Goal: Task Accomplishment & Management: Use online tool/utility

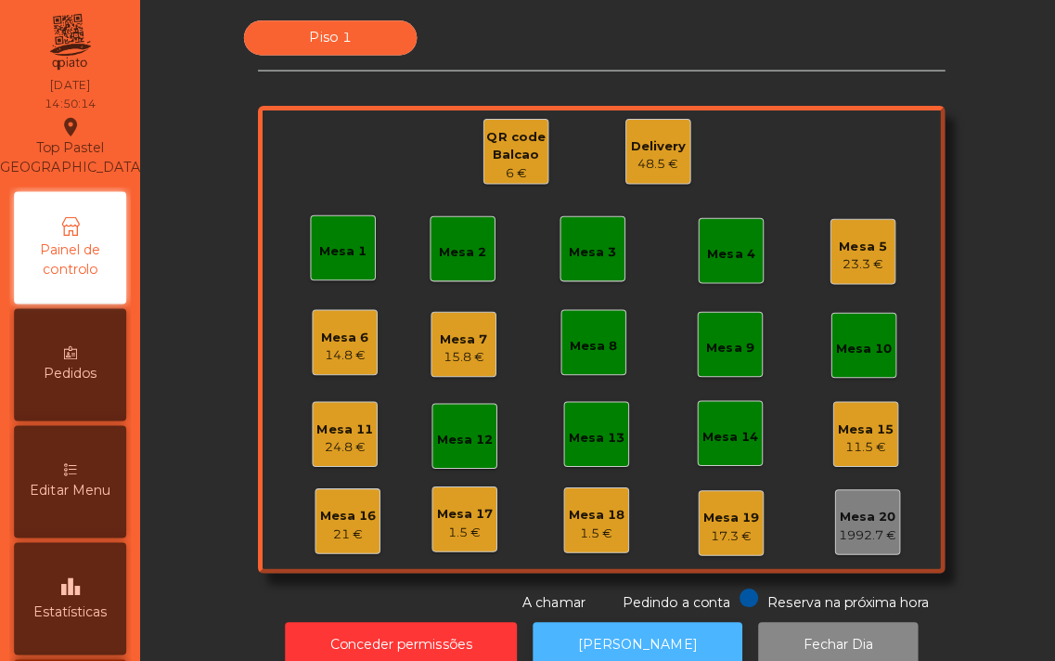
click at [613, 627] on button "[PERSON_NAME]" at bounding box center [633, 639] width 208 height 45
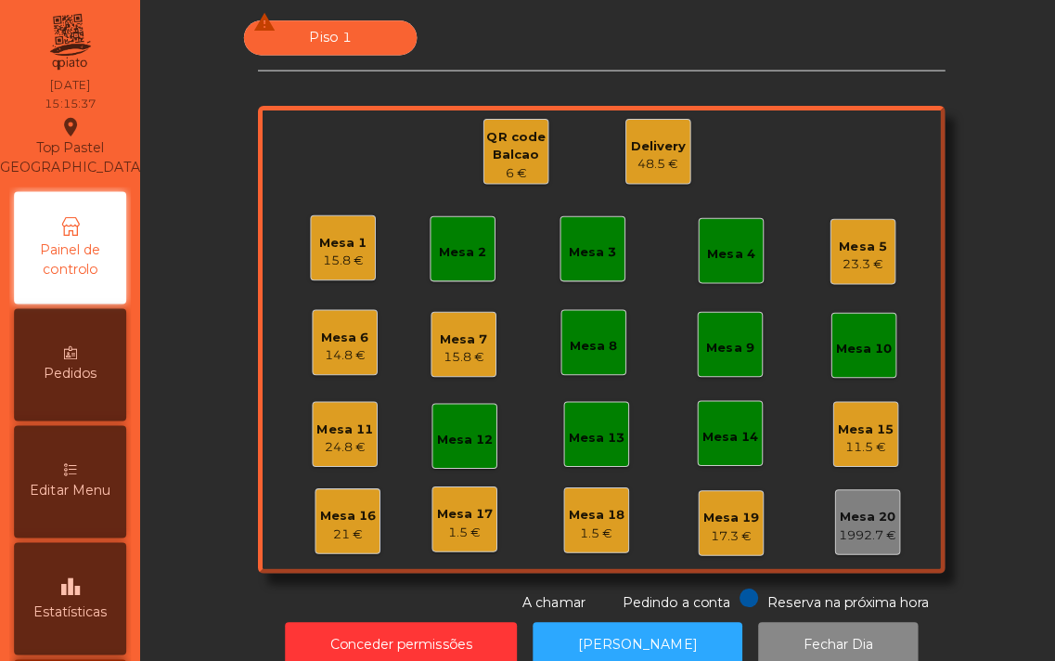
click at [308, 265] on div "Mesa 1 15.8 €" at bounding box center [340, 245] width 65 height 65
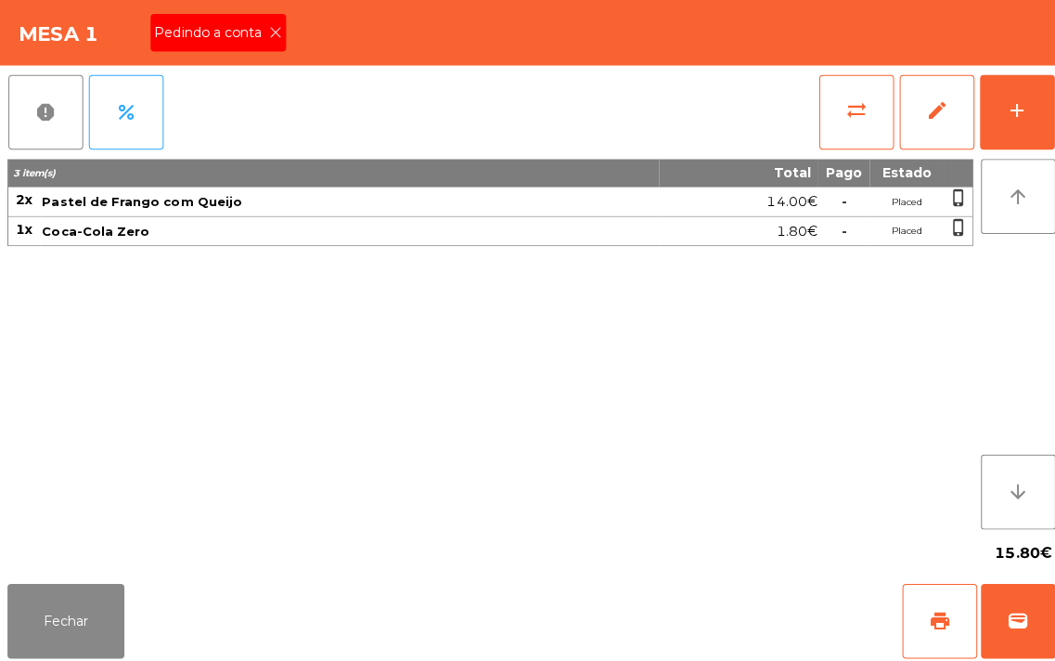
click at [273, 32] on icon at bounding box center [273, 32] width 13 height 13
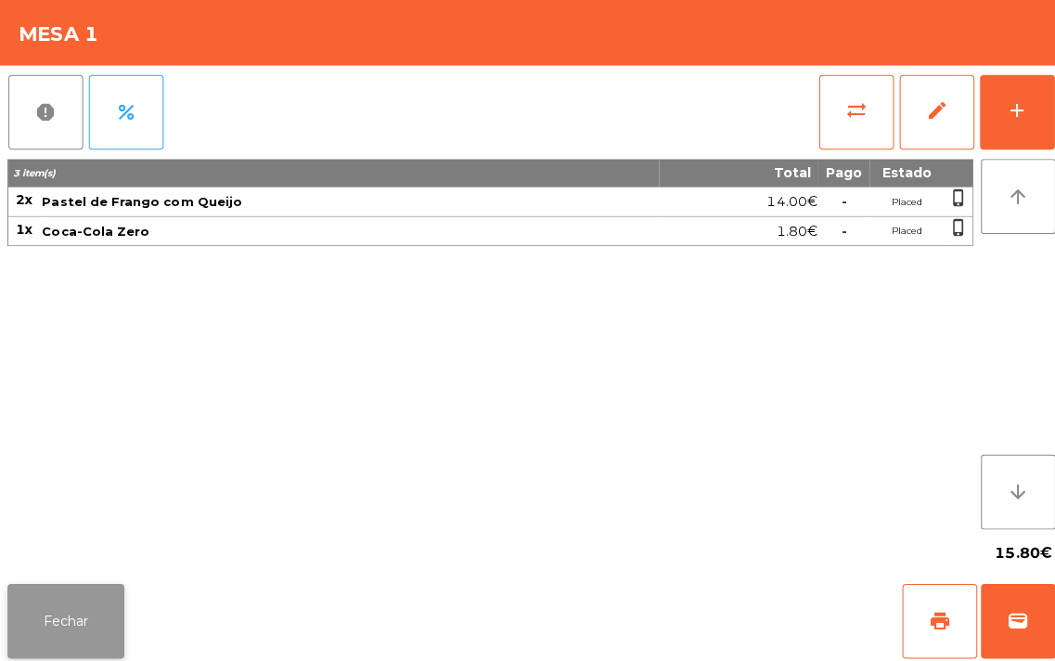
click at [35, 590] on button "Fechar" at bounding box center [65, 616] width 116 height 74
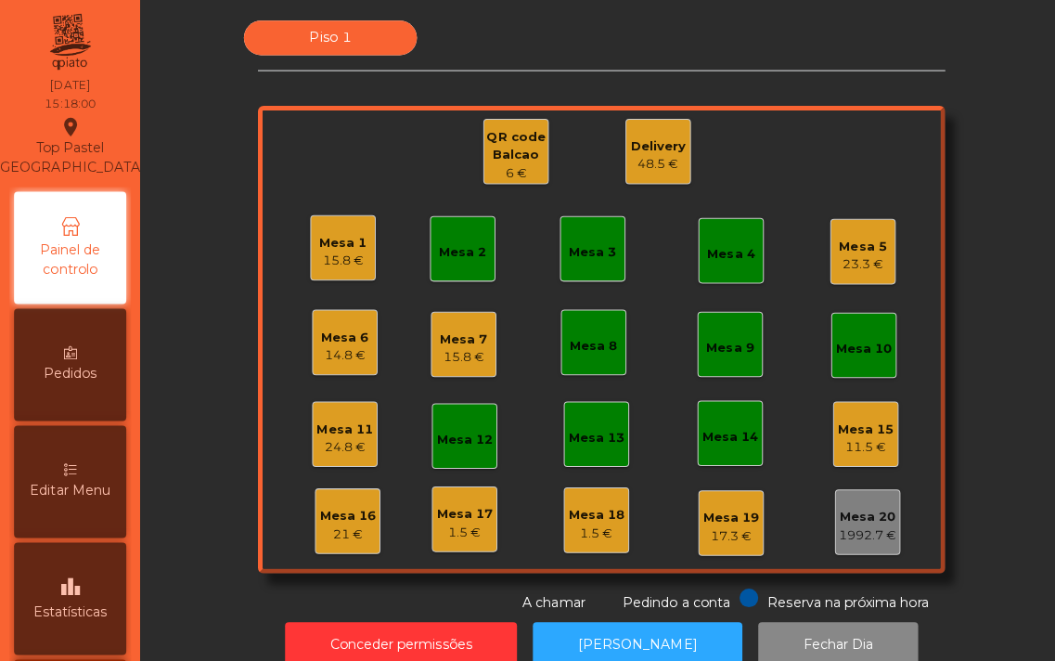
click at [600, 241] on div "Mesa 3" at bounding box center [588, 250] width 47 height 19
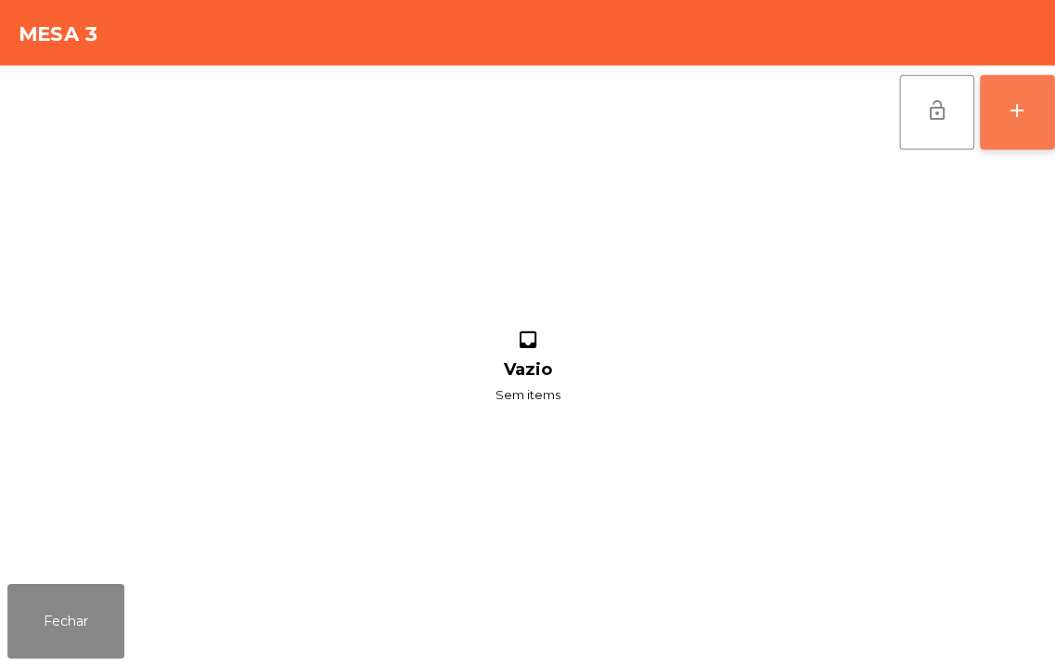
click at [996, 100] on button "add" at bounding box center [1010, 111] width 74 height 74
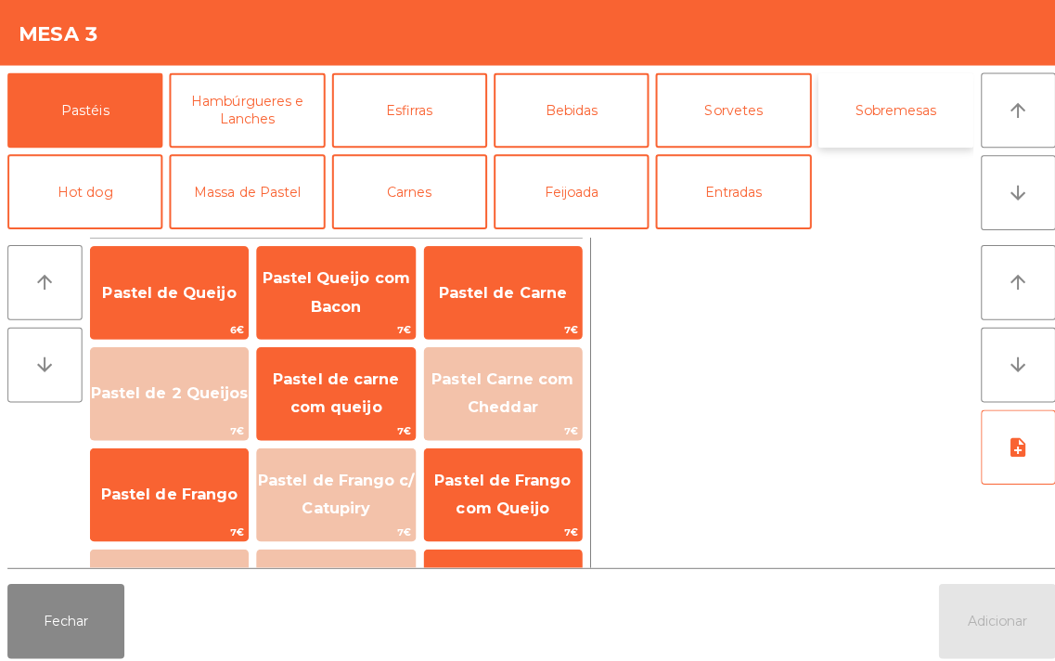
click at [883, 110] on button "Sobremesas" at bounding box center [889, 109] width 154 height 74
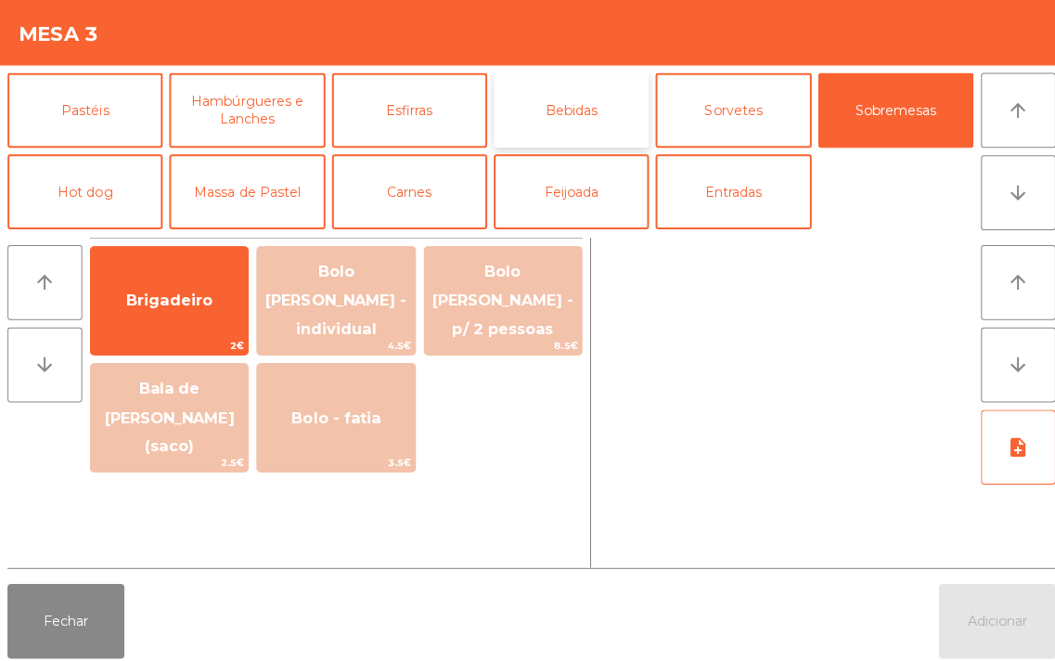
click at [550, 112] on button "Bebidas" at bounding box center [567, 109] width 154 height 74
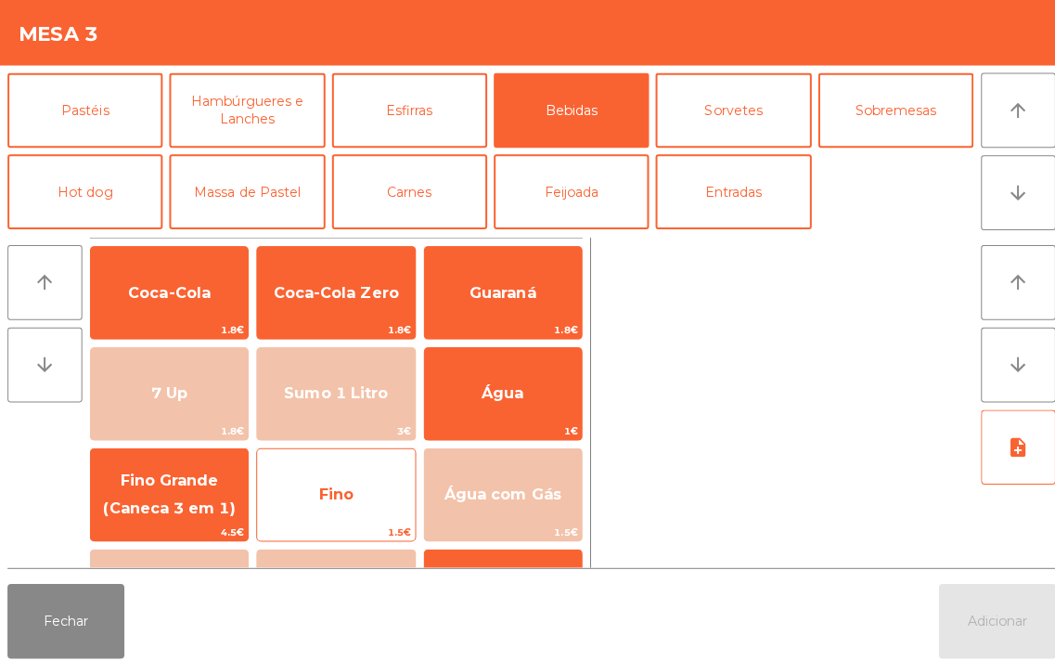
click at [328, 494] on span "Fino" at bounding box center [333, 491] width 34 height 18
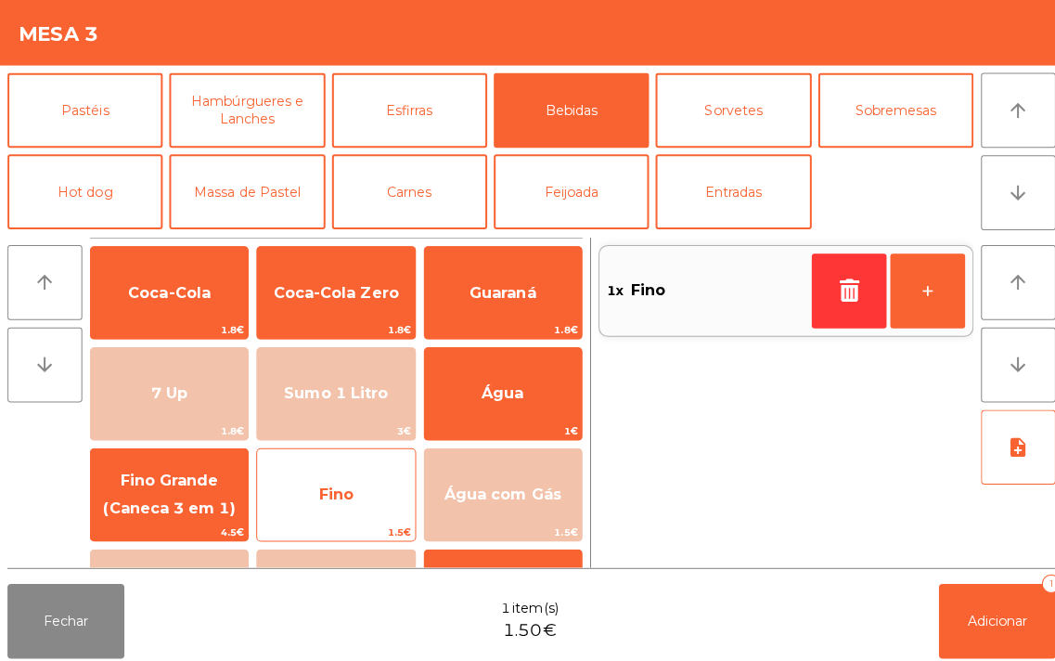
click at [337, 483] on span "Fino" at bounding box center [333, 491] width 34 height 18
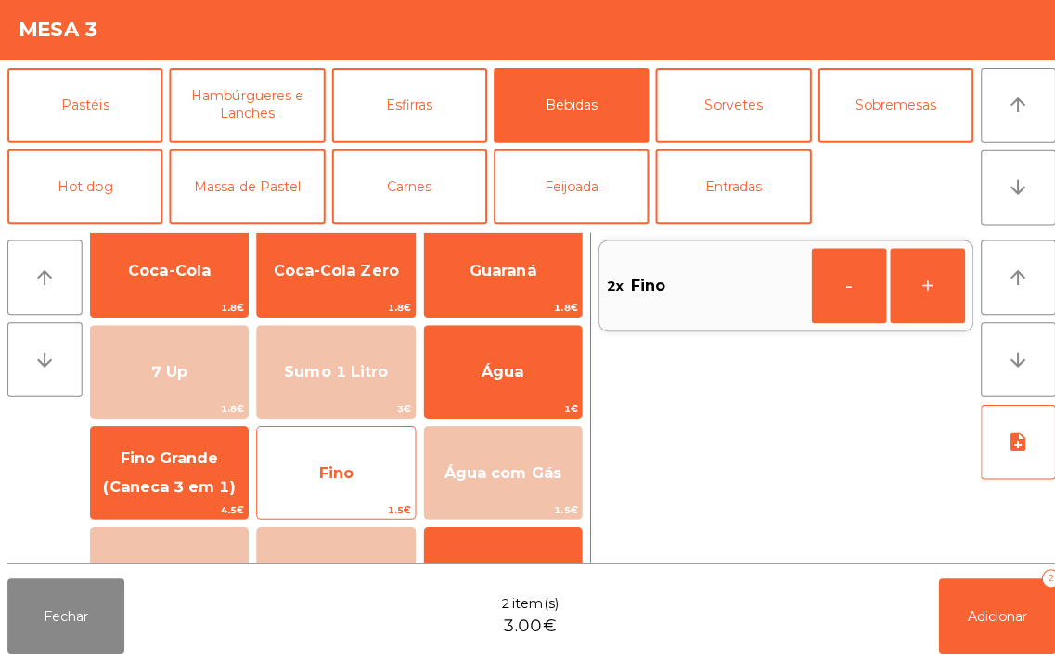
scroll to position [15, 0]
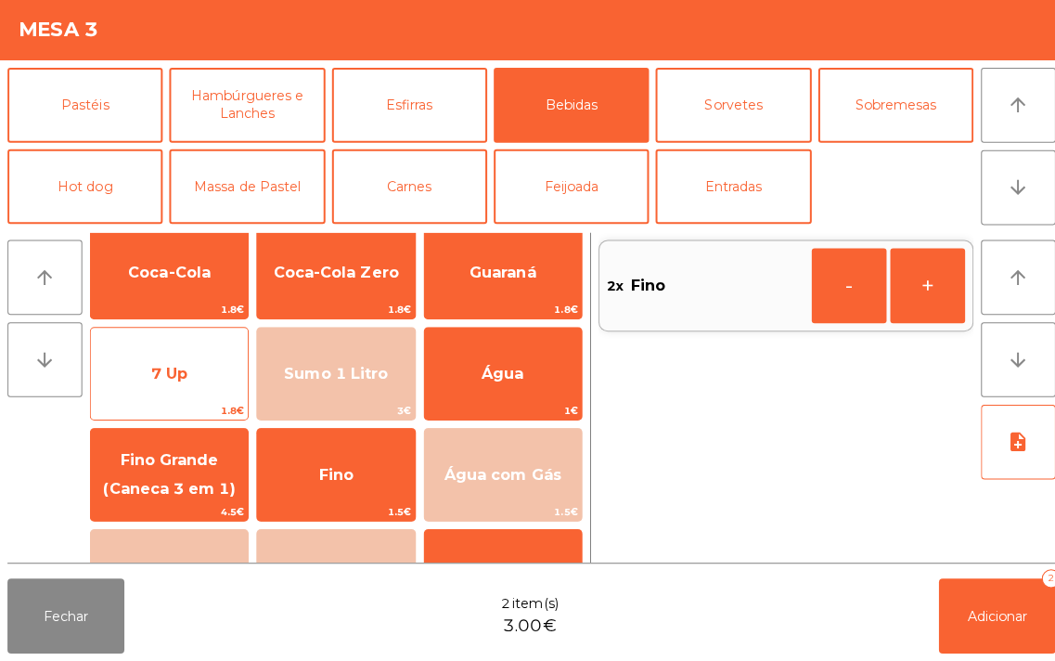
click at [180, 362] on span "7 Up" at bounding box center [168, 376] width 156 height 50
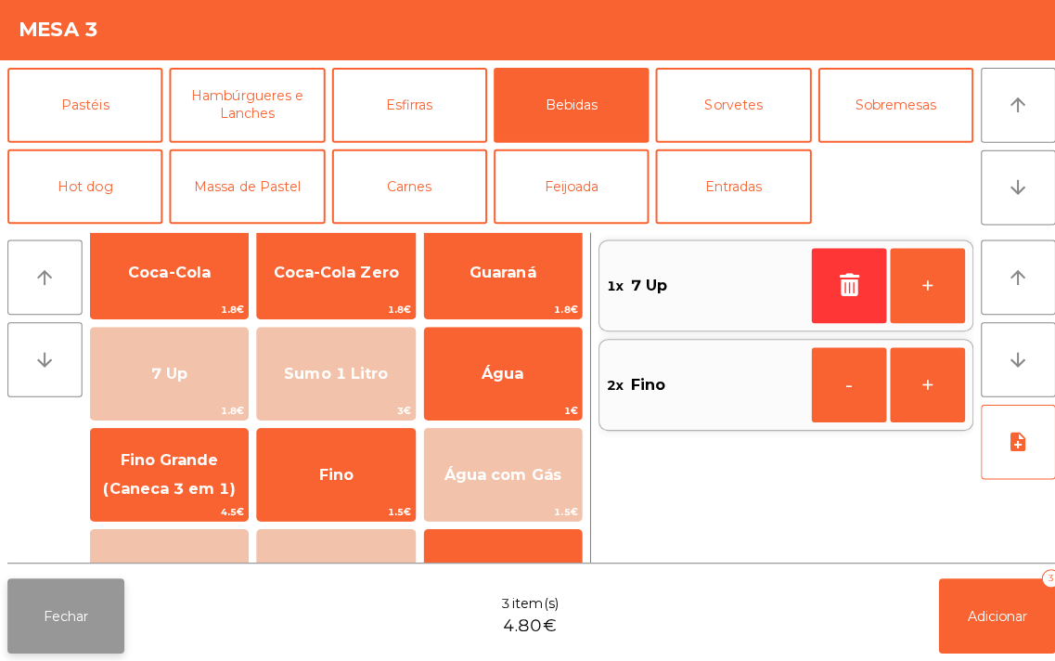
click at [35, 619] on button "Fechar" at bounding box center [65, 616] width 116 height 74
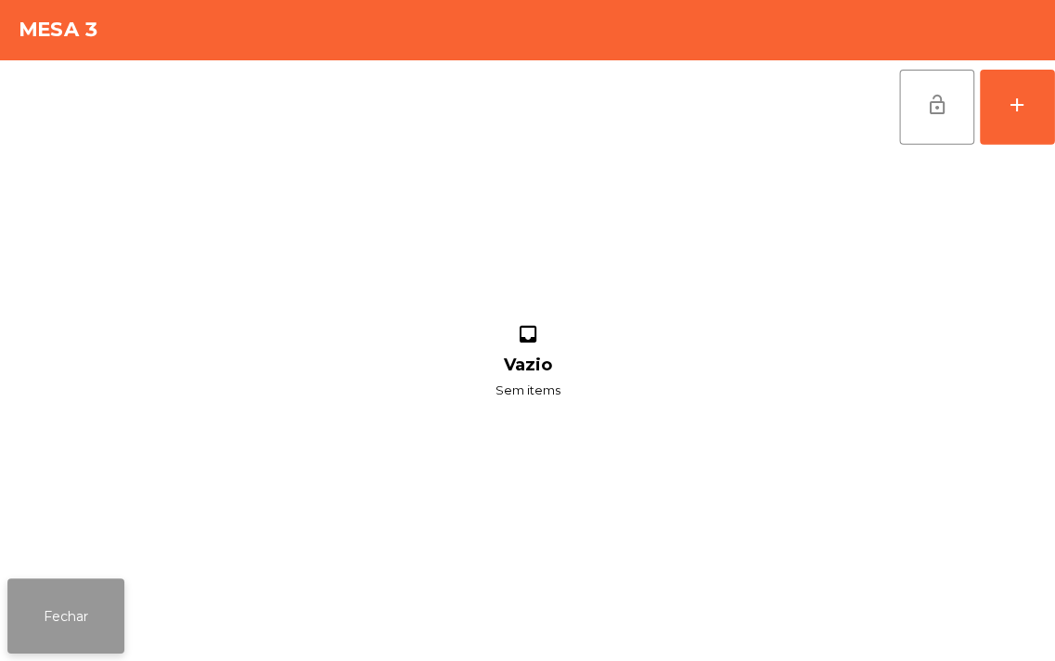
click at [62, 596] on button "Fechar" at bounding box center [65, 616] width 116 height 74
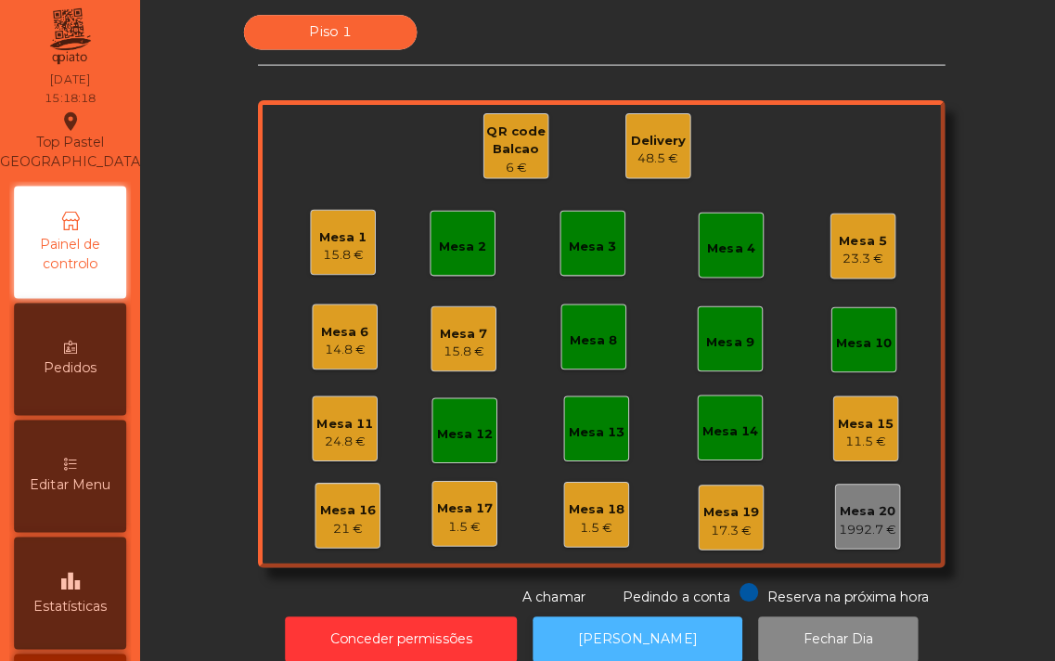
click at [635, 627] on button "[PERSON_NAME]" at bounding box center [633, 639] width 208 height 45
click at [331, 250] on div "15.8 €" at bounding box center [340, 259] width 47 height 19
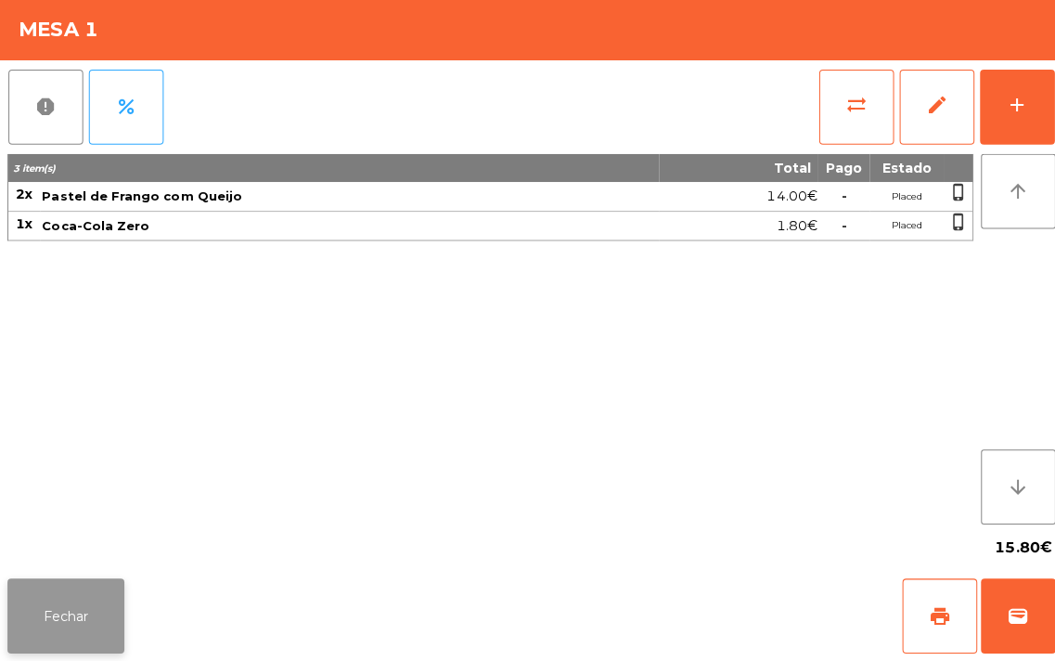
click at [39, 580] on button "Fechar" at bounding box center [65, 616] width 116 height 74
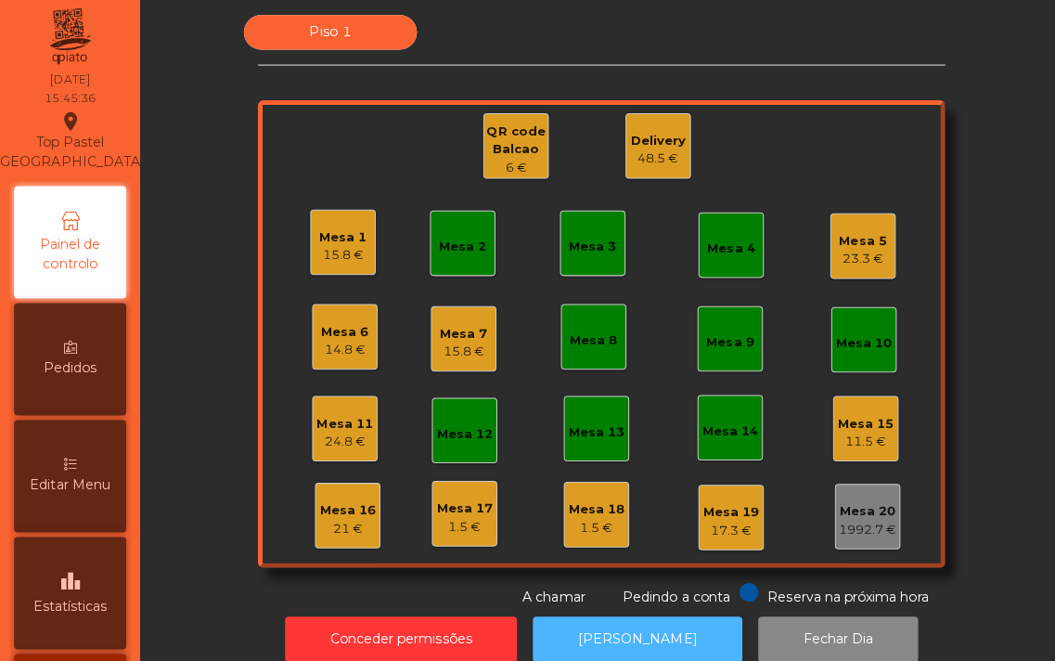
click at [619, 635] on button "[PERSON_NAME]" at bounding box center [633, 639] width 208 height 45
click at [601, 640] on button "[PERSON_NAME]" at bounding box center [633, 639] width 208 height 45
click at [574, 629] on button "[PERSON_NAME]" at bounding box center [633, 639] width 208 height 45
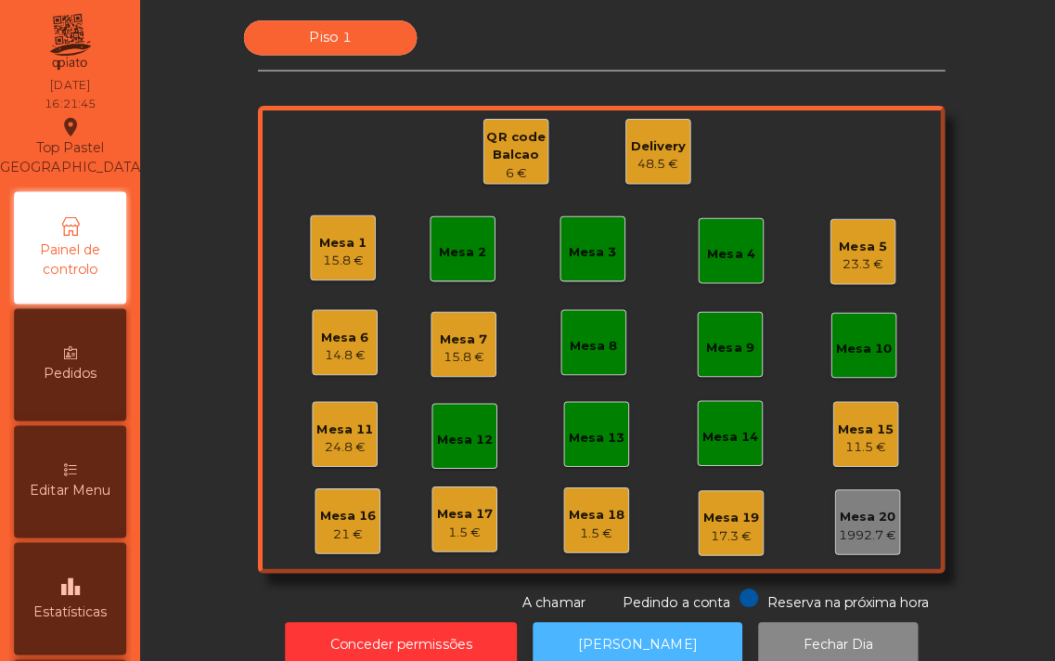
scroll to position [0, 0]
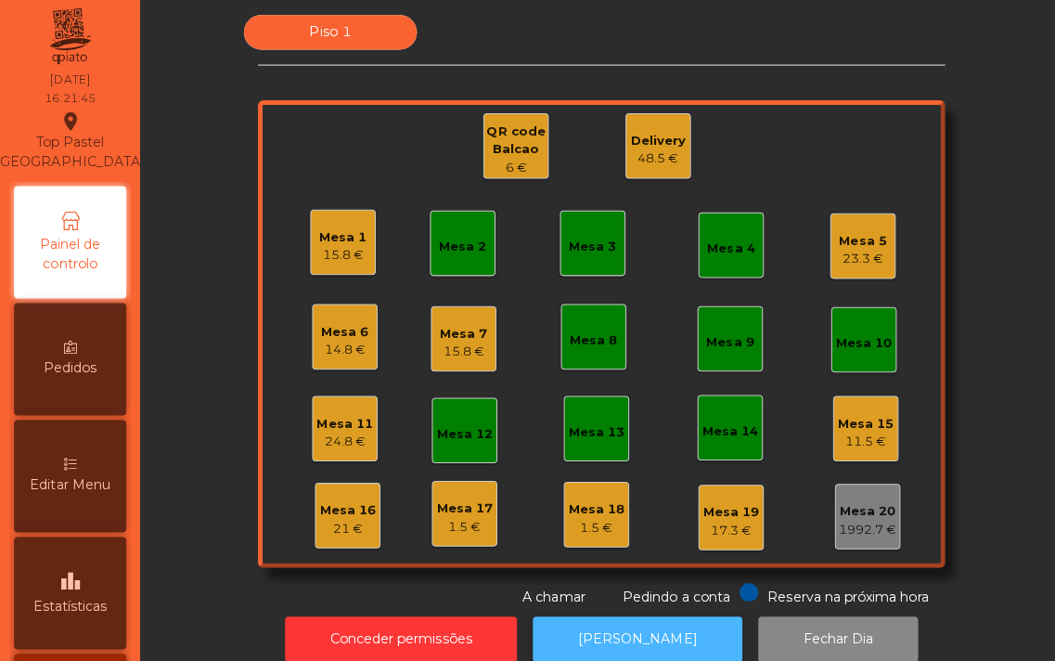
click at [641, 636] on button "[PERSON_NAME]" at bounding box center [633, 639] width 208 height 45
click at [720, 419] on div "Mesa 14" at bounding box center [725, 430] width 56 height 26
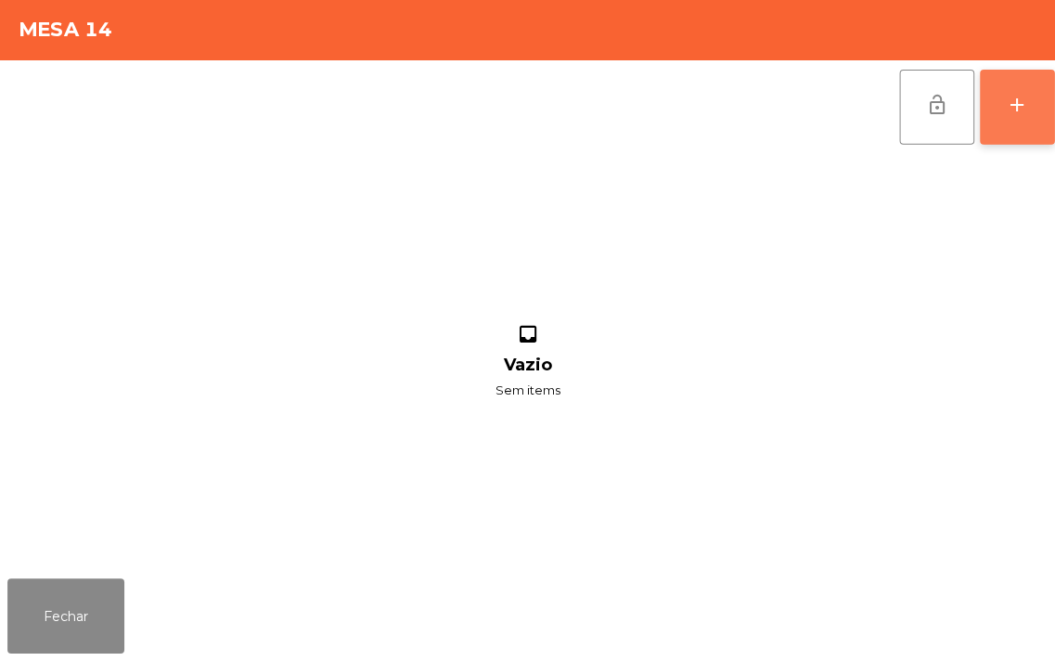
click at [986, 128] on button "add" at bounding box center [1010, 111] width 74 height 74
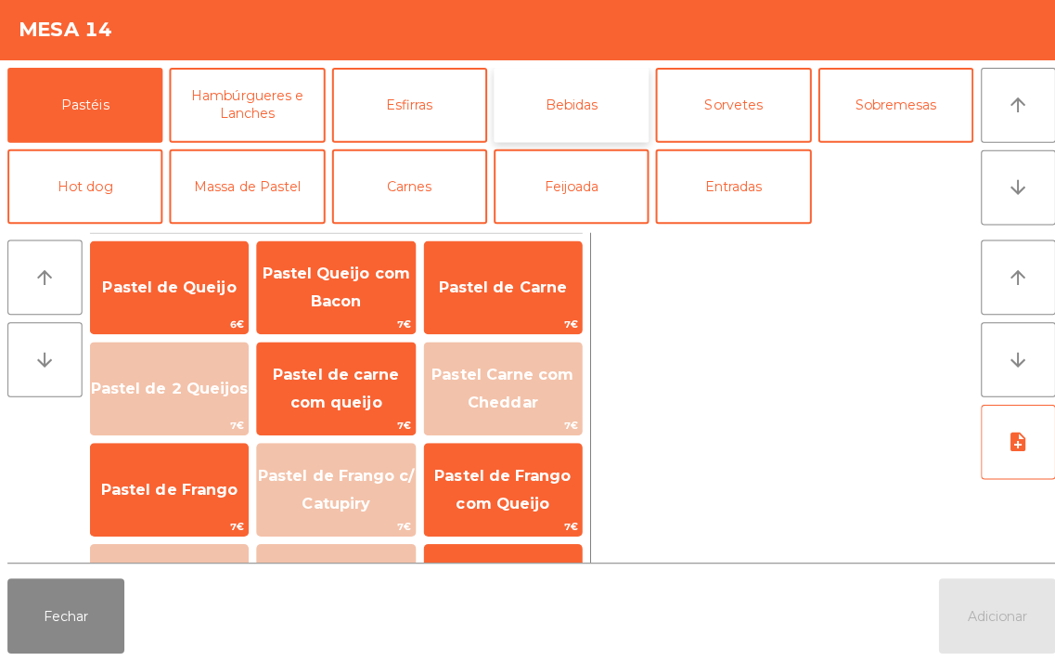
click at [575, 105] on button "Bebidas" at bounding box center [567, 109] width 154 height 74
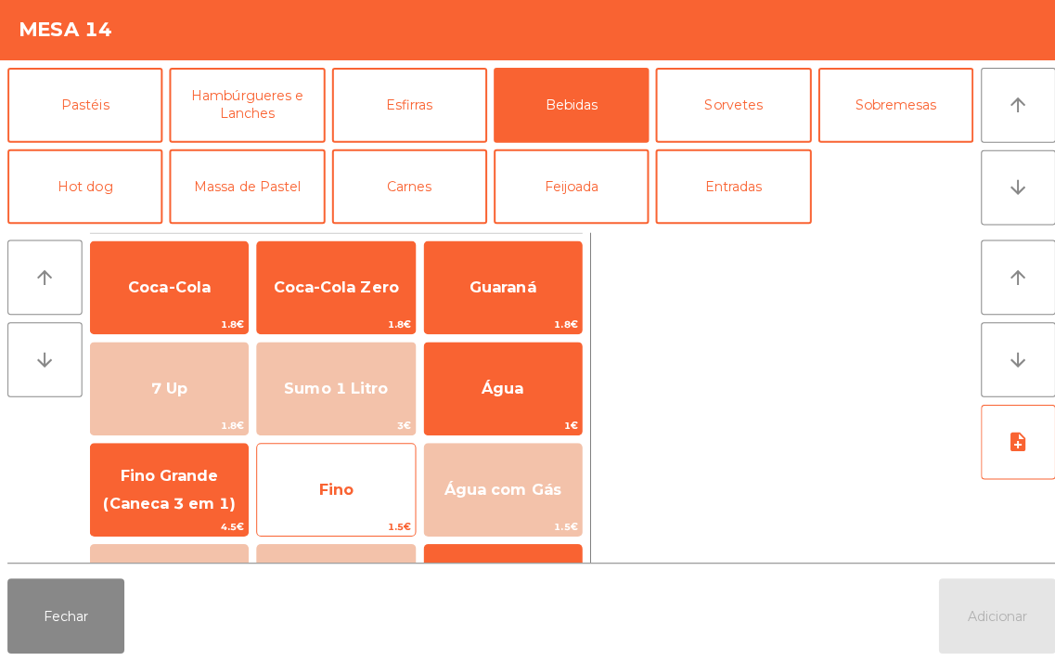
click at [332, 487] on span "Fino" at bounding box center [333, 491] width 34 height 18
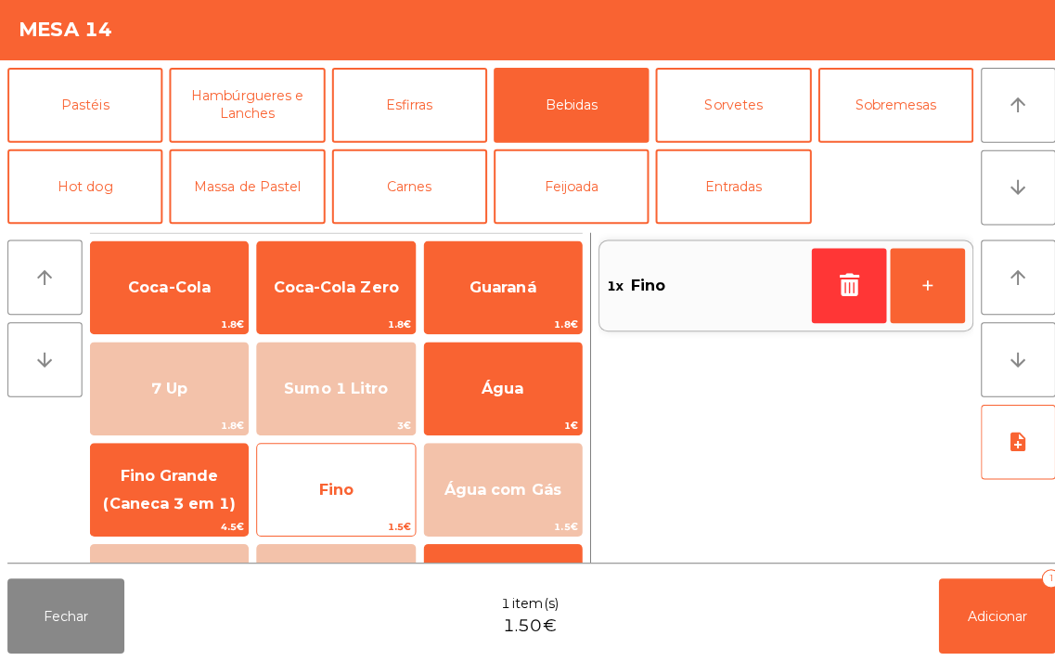
click at [332, 487] on span "Fino" at bounding box center [333, 491] width 34 height 18
click at [337, 477] on span "Fino" at bounding box center [333, 491] width 156 height 50
click at [334, 484] on span "Fino" at bounding box center [333, 491] width 34 height 18
click at [349, 479] on span "Fino" at bounding box center [333, 491] width 156 height 50
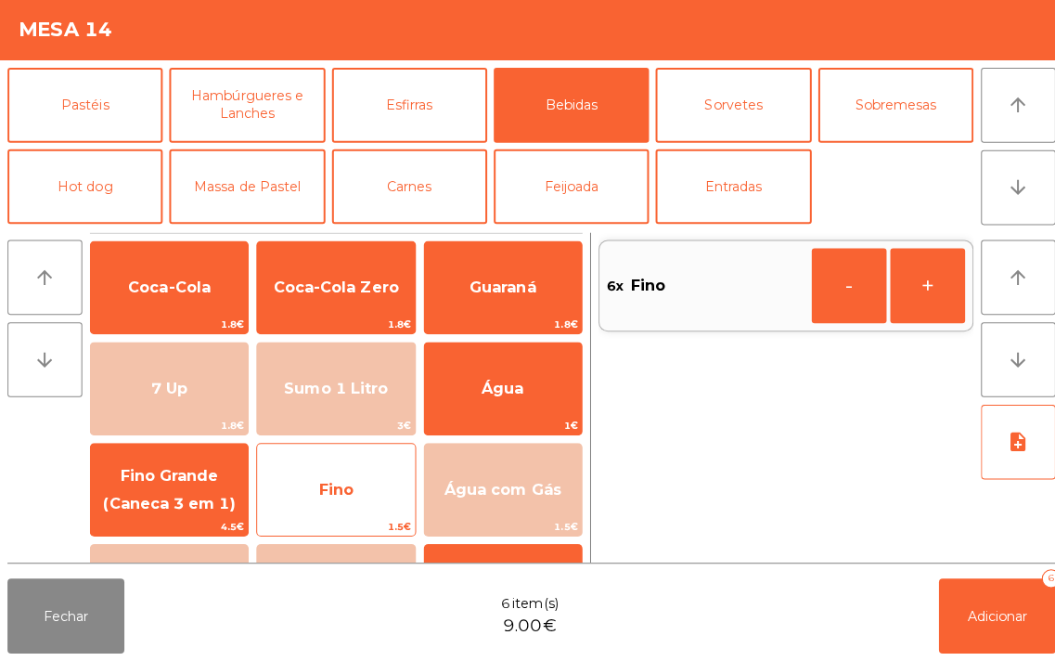
click at [354, 477] on span "Fino" at bounding box center [333, 491] width 156 height 50
click at [357, 470] on span "Fino" at bounding box center [333, 491] width 156 height 50
click at [353, 468] on span "Fino" at bounding box center [333, 491] width 156 height 50
click at [362, 462] on div "Fino 1.5€" at bounding box center [333, 491] width 158 height 93
click at [353, 466] on span "Fino" at bounding box center [333, 491] width 156 height 50
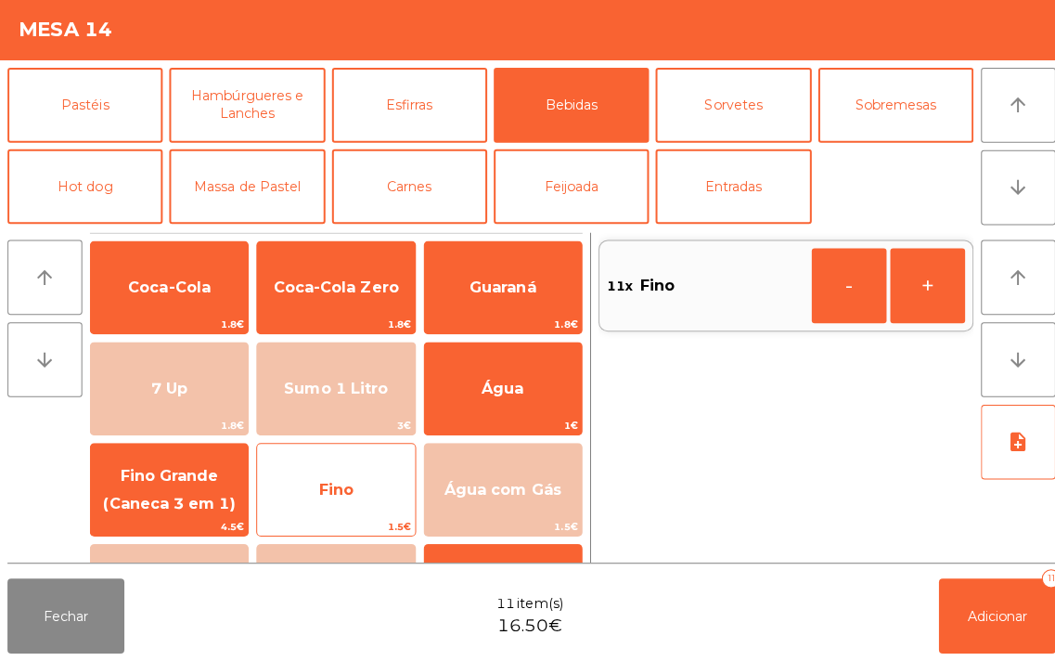
click at [366, 460] on div "Fino 1.5€" at bounding box center [333, 491] width 158 height 93
click at [360, 461] on div "Fino 1.5€" at bounding box center [333, 491] width 158 height 93
click at [359, 462] on div "Fino 1.5€" at bounding box center [333, 491] width 158 height 93
click at [357, 466] on span "Fino" at bounding box center [333, 491] width 156 height 50
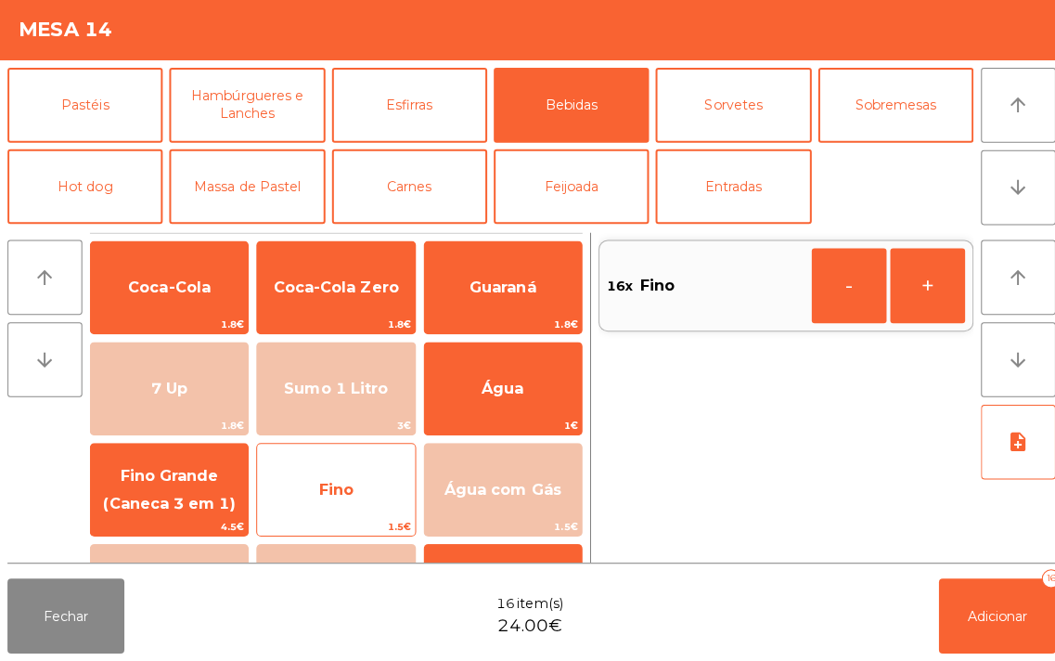
click at [355, 468] on span "Fino" at bounding box center [333, 491] width 156 height 50
click at [358, 467] on span "Fino" at bounding box center [333, 491] width 156 height 50
click at [372, 467] on span "Fino" at bounding box center [333, 491] width 156 height 50
click at [383, 457] on div "Fino 1.5€" at bounding box center [333, 491] width 158 height 93
click at [363, 476] on span "Fino" at bounding box center [333, 491] width 156 height 50
